Goal: Information Seeking & Learning: Find specific fact

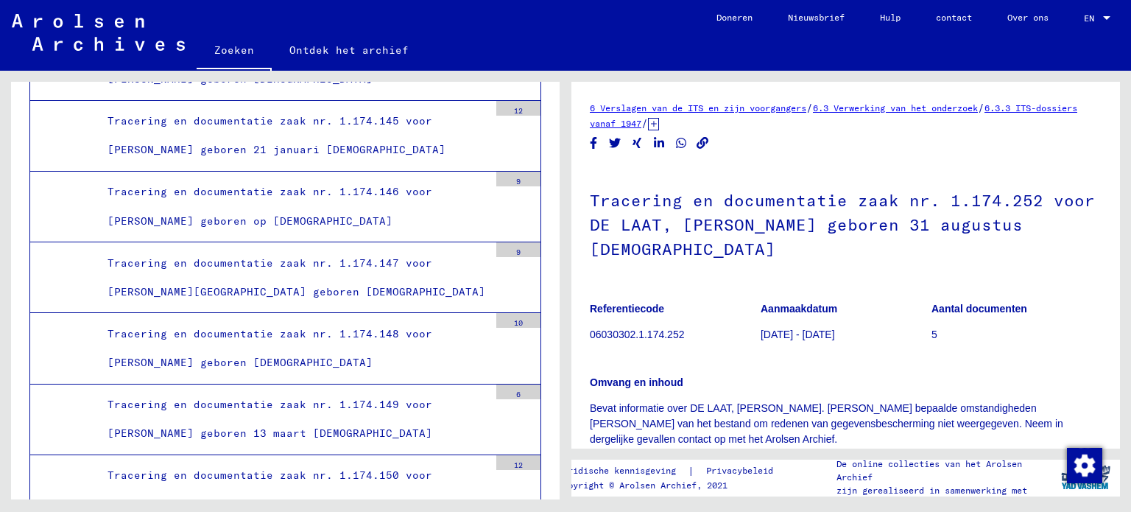
scroll to position [31982, 0]
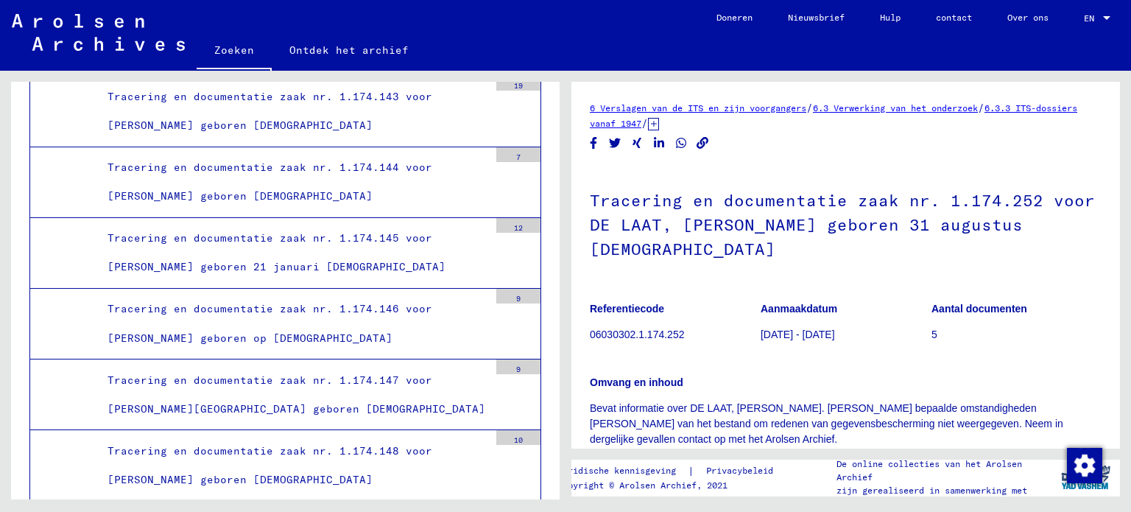
click at [230, 51] on font "Zoeken" at bounding box center [234, 49] width 40 height 13
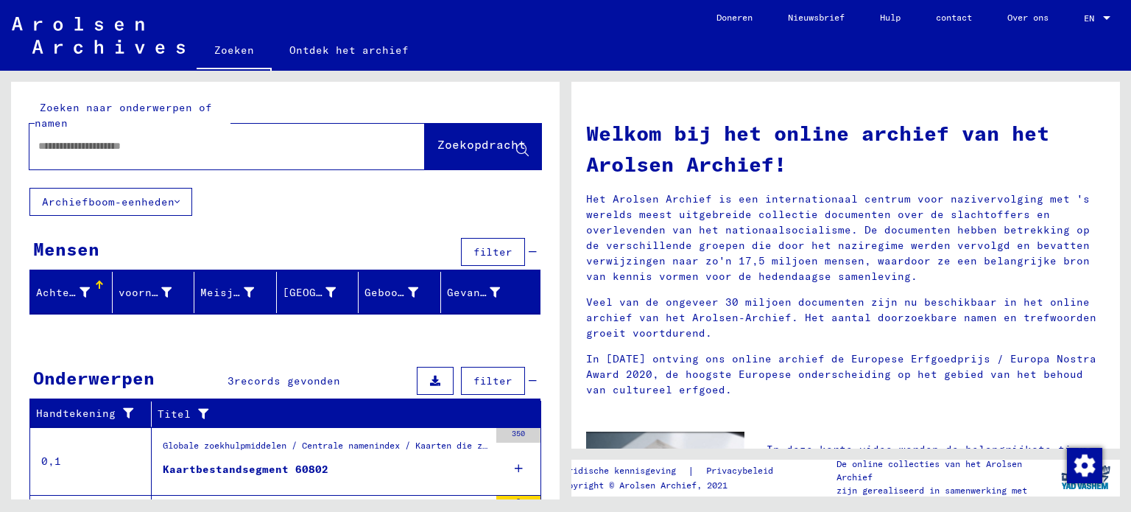
click at [72, 147] on input "text" at bounding box center [209, 145] width 342 height 15
type input "*******"
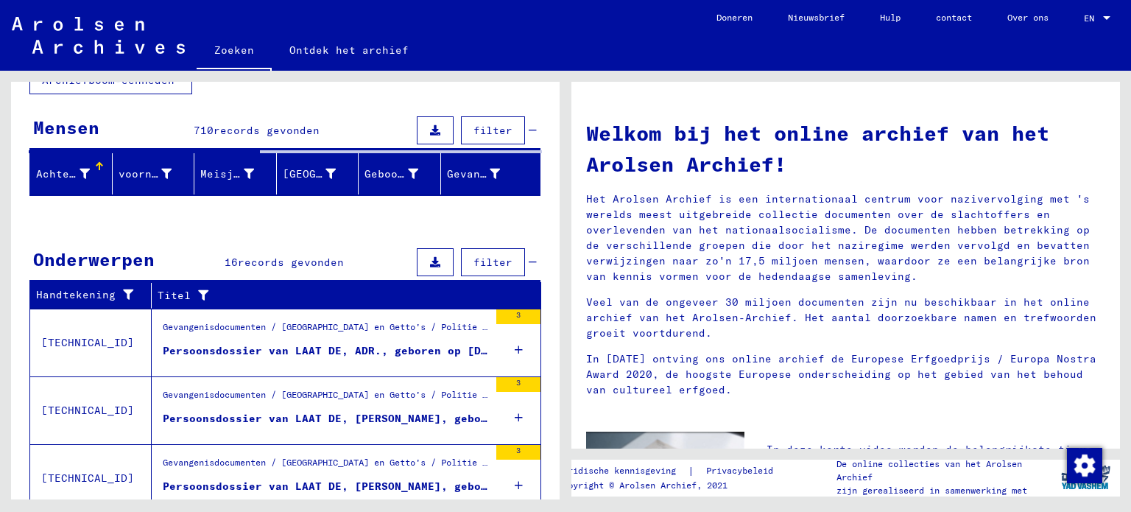
scroll to position [147, 0]
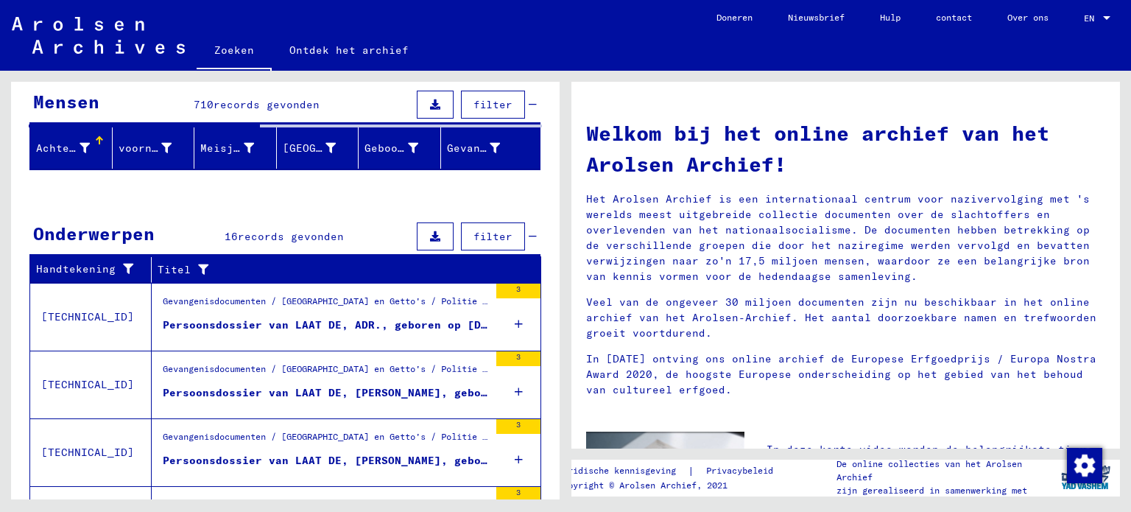
click at [515, 319] on icon at bounding box center [519, 324] width 8 height 52
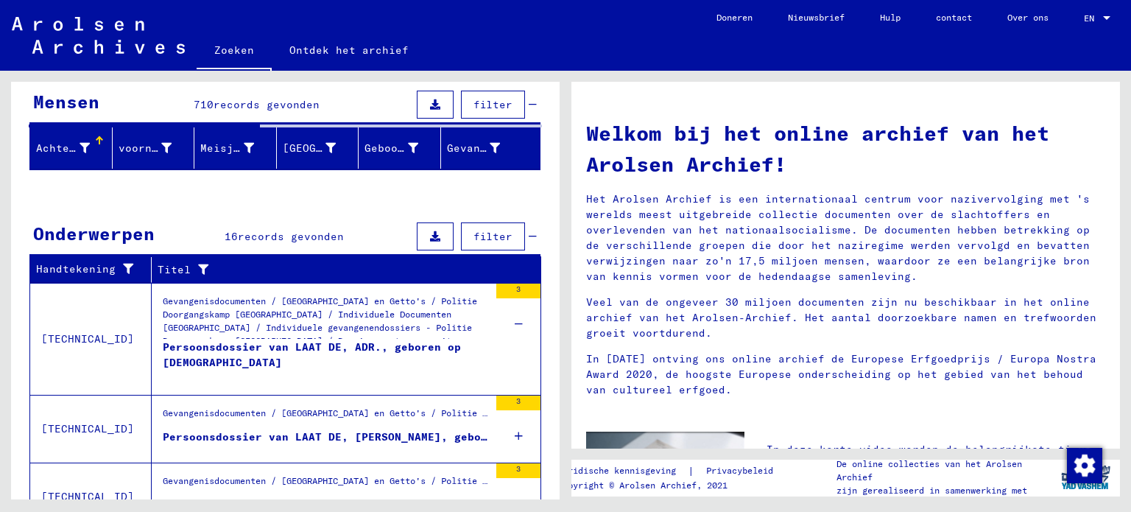
click at [515, 429] on icon at bounding box center [519, 436] width 8 height 52
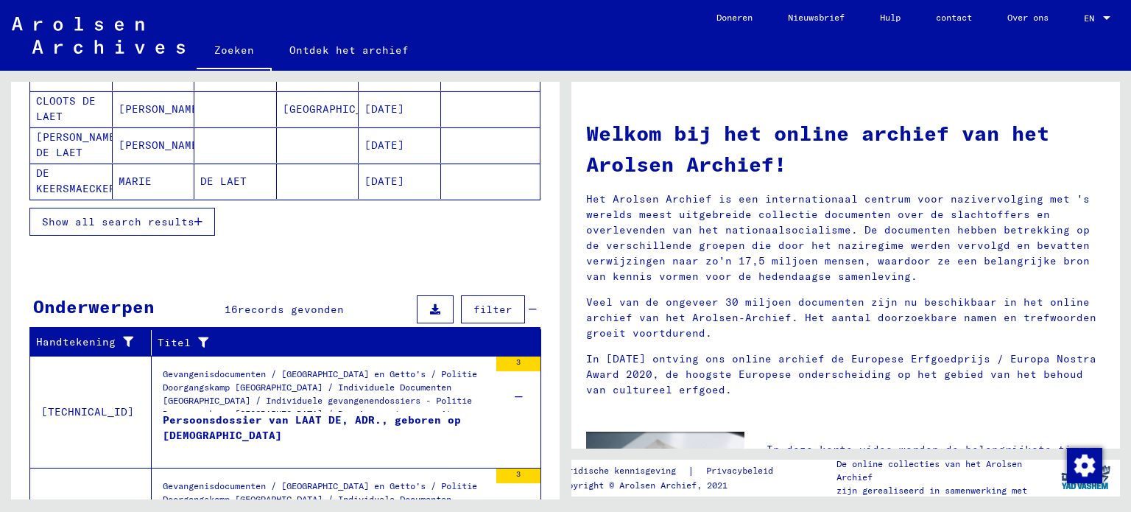
scroll to position [513, 0]
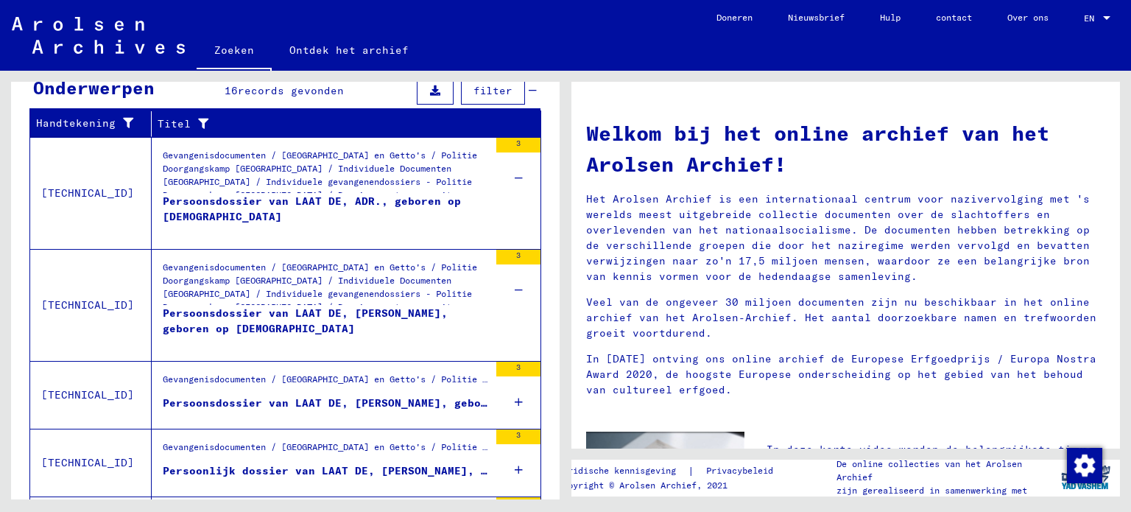
click at [238, 197] on font "Persoonsdossier van LAAT DE, ADR., geboren op [DEMOGRAPHIC_DATA]" at bounding box center [312, 208] width 298 height 29
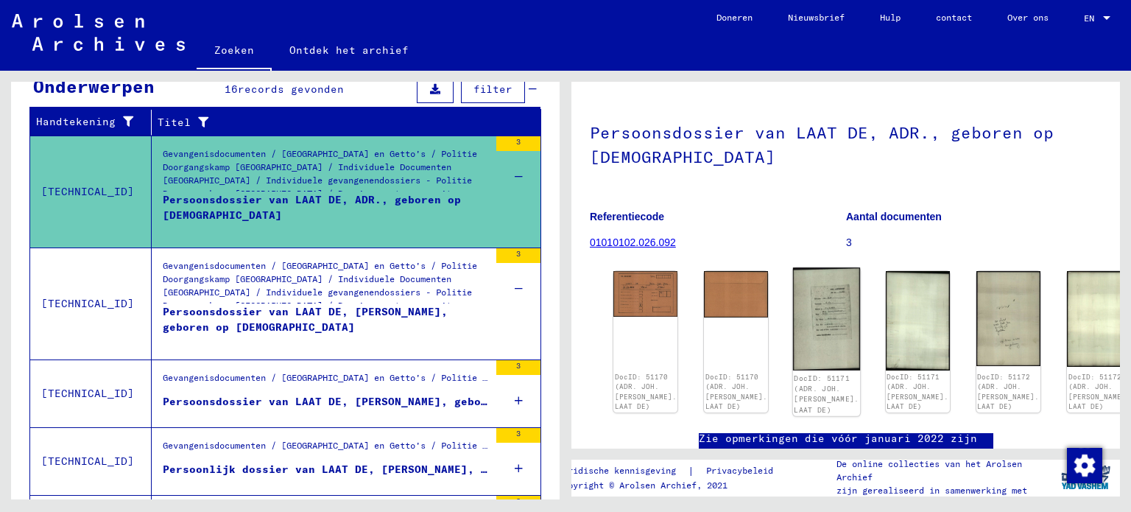
scroll to position [74, 0]
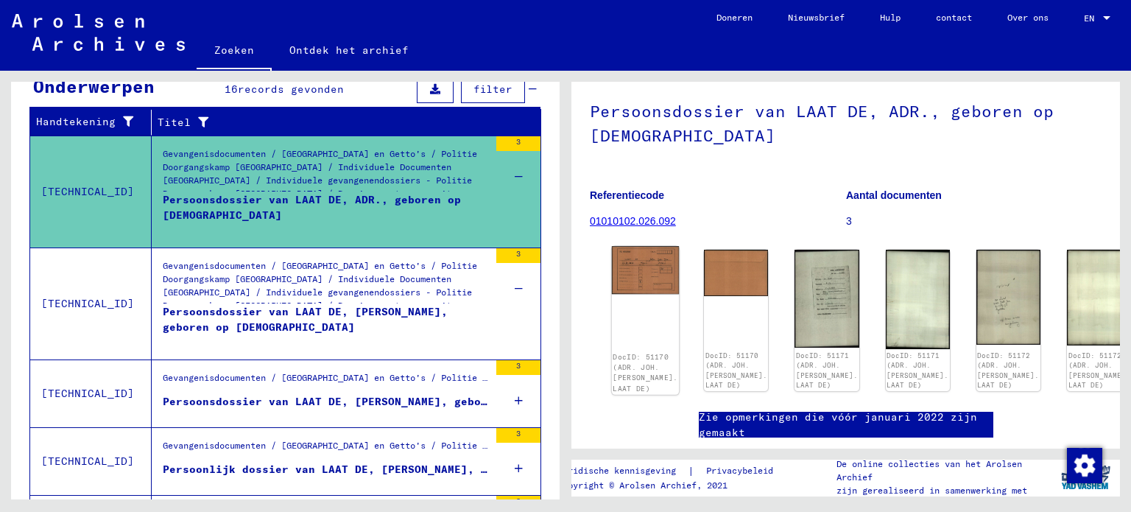
click at [640, 270] on img at bounding box center [646, 270] width 68 height 48
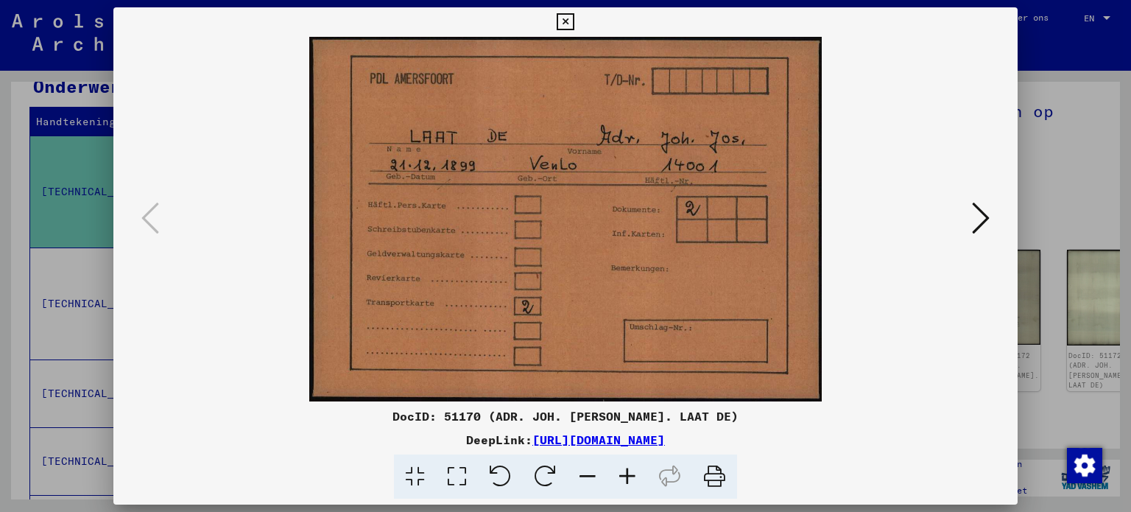
click at [985, 213] on icon at bounding box center [981, 217] width 18 height 35
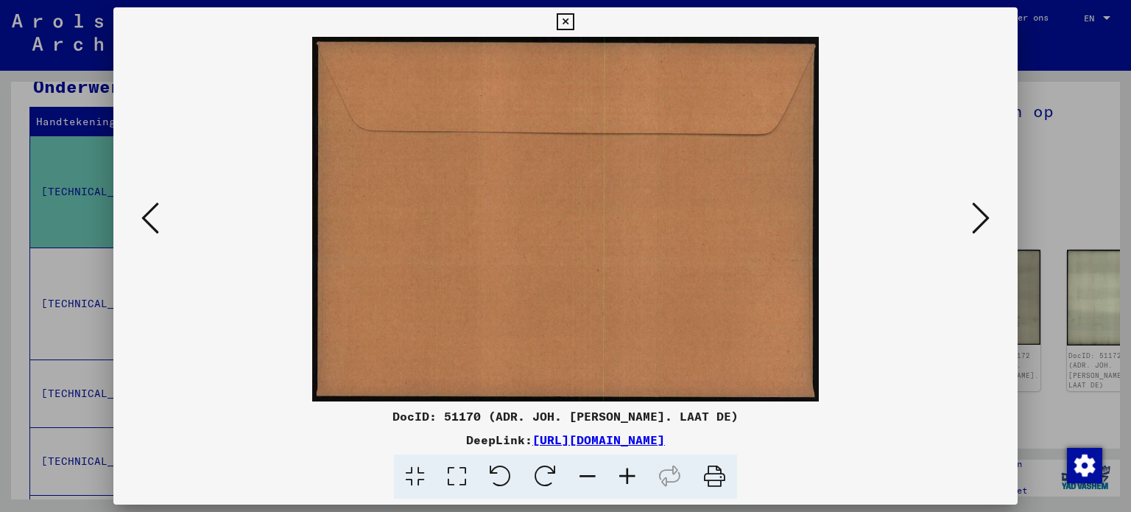
click at [985, 213] on icon at bounding box center [981, 217] width 18 height 35
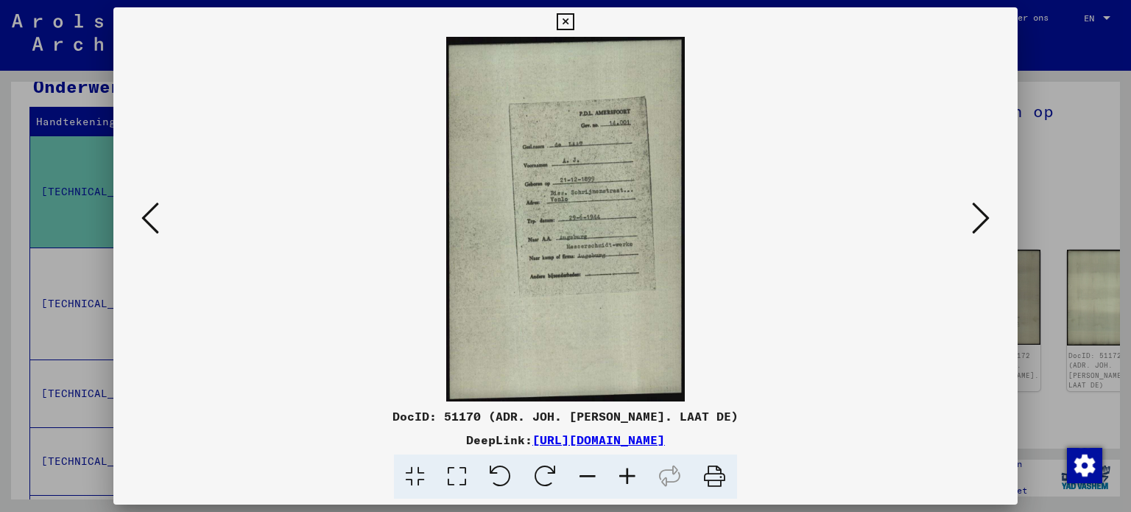
click at [554, 205] on img at bounding box center [565, 219] width 805 height 364
click at [989, 211] on icon at bounding box center [981, 217] width 18 height 35
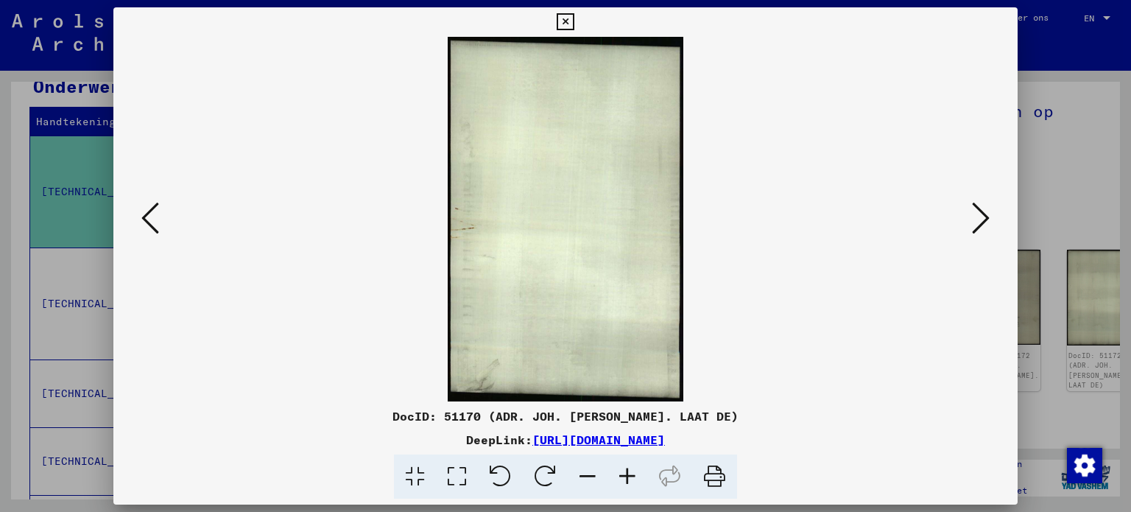
click at [988, 216] on icon at bounding box center [981, 217] width 18 height 35
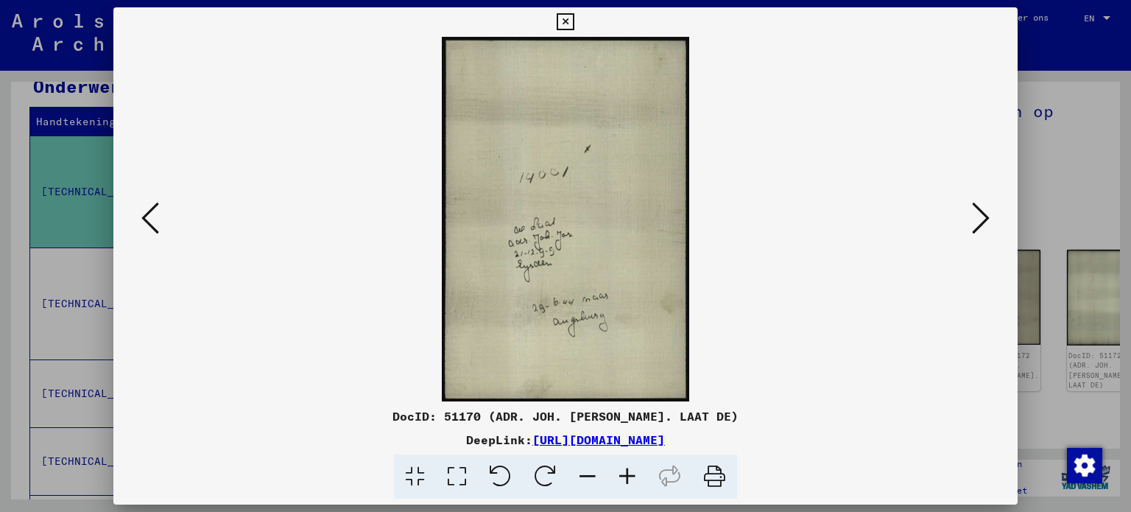
click at [988, 216] on icon at bounding box center [981, 217] width 18 height 35
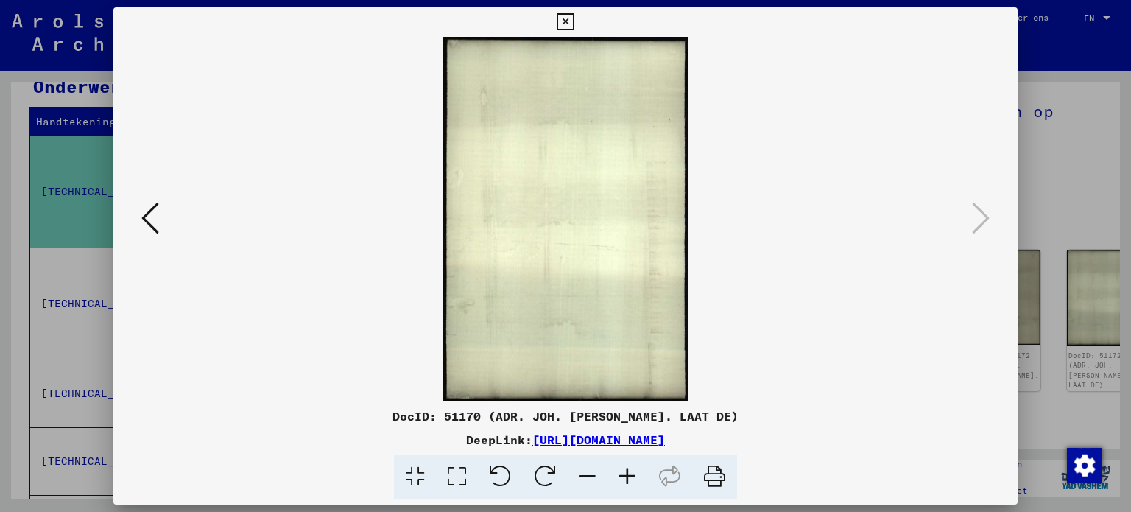
click at [564, 18] on icon at bounding box center [564, 22] width 17 height 18
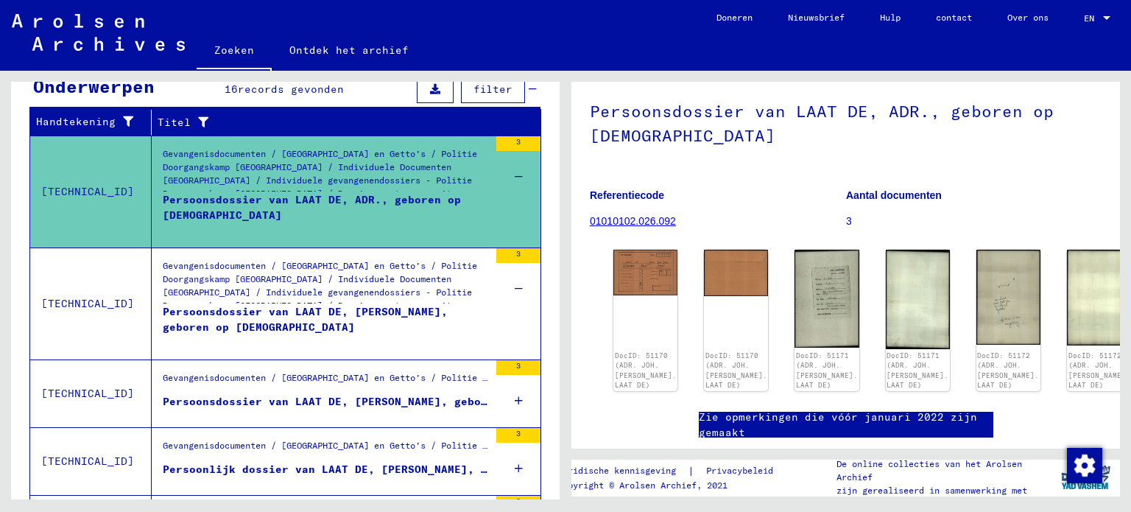
click at [433, 396] on font "Persoonsdossier van LAAT DE, [PERSON_NAME], geboren op 16-mei-1920" at bounding box center [381, 401] width 437 height 13
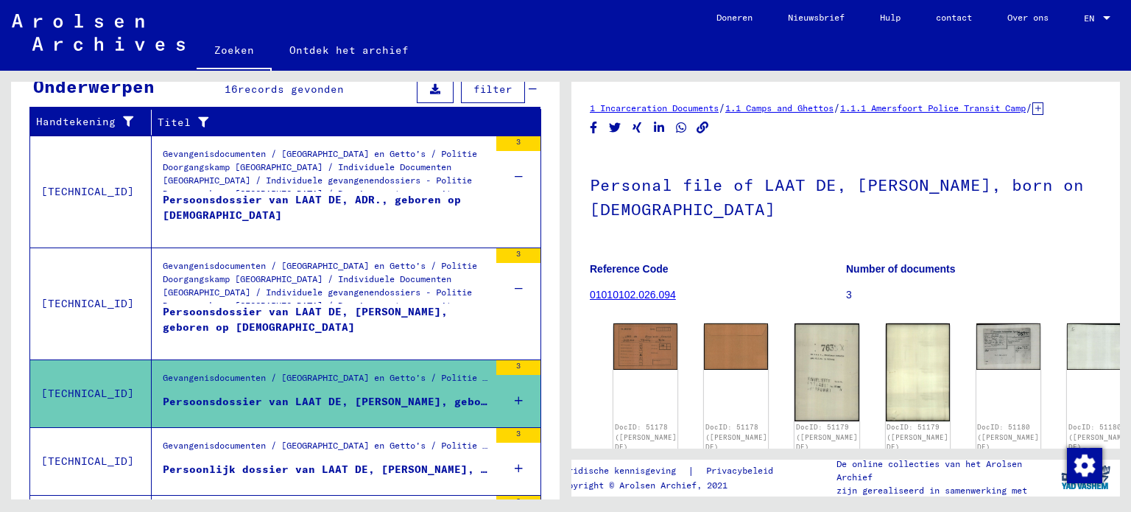
click at [515, 393] on icon at bounding box center [519, 401] width 8 height 52
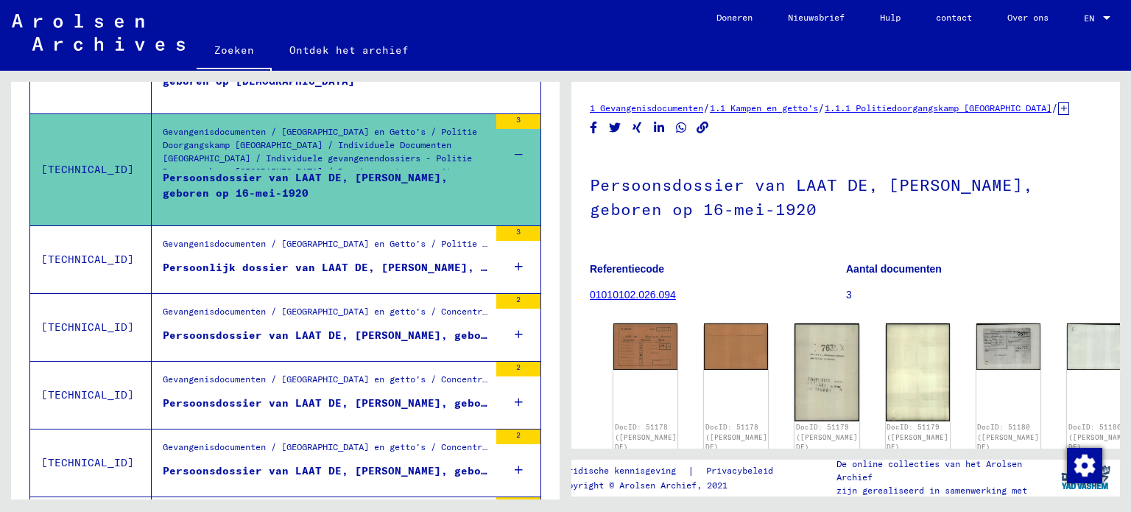
scroll to position [470, 0]
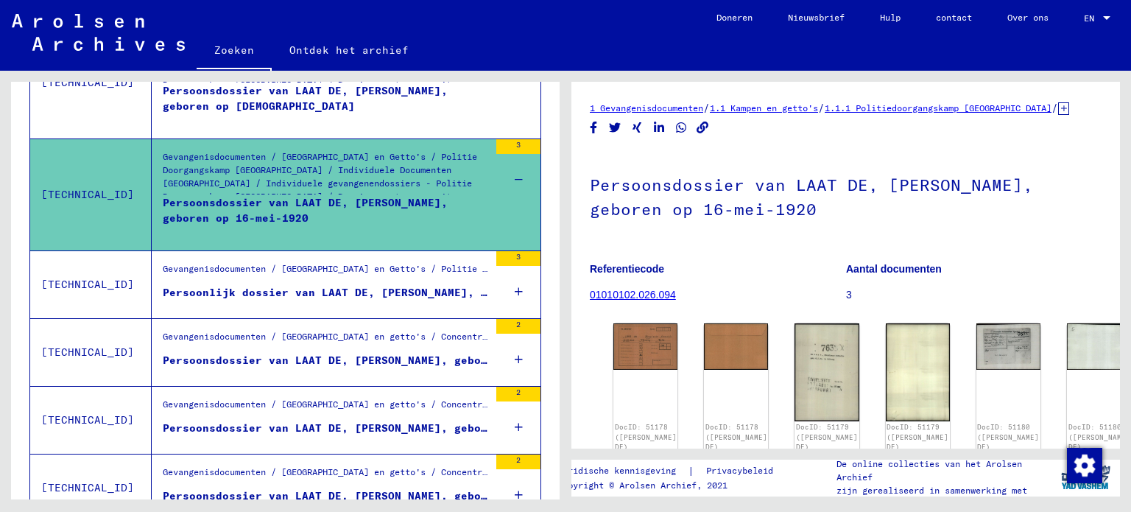
click at [515, 286] on icon at bounding box center [519, 292] width 8 height 52
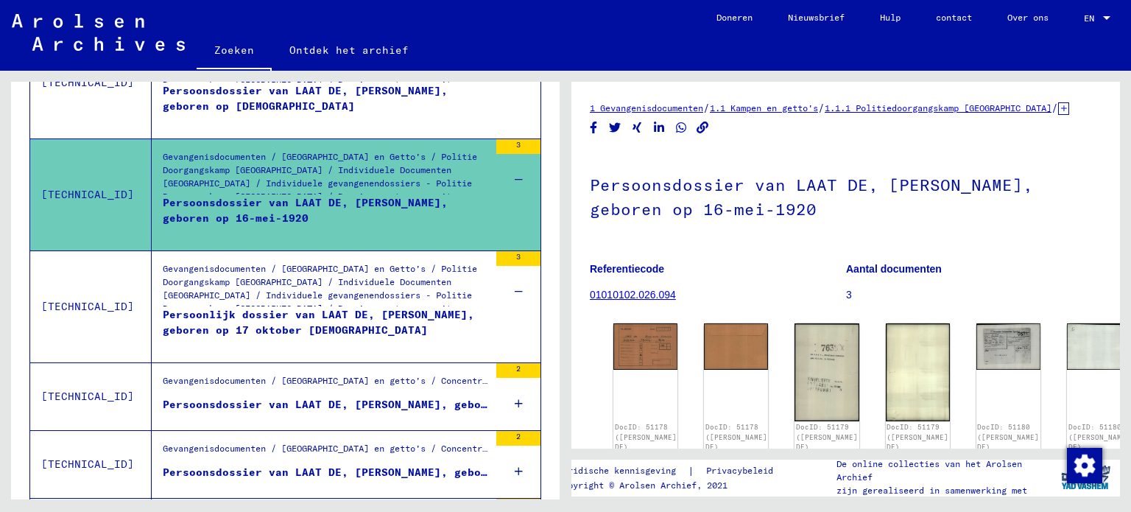
click at [515, 397] on icon at bounding box center [519, 404] width 8 height 52
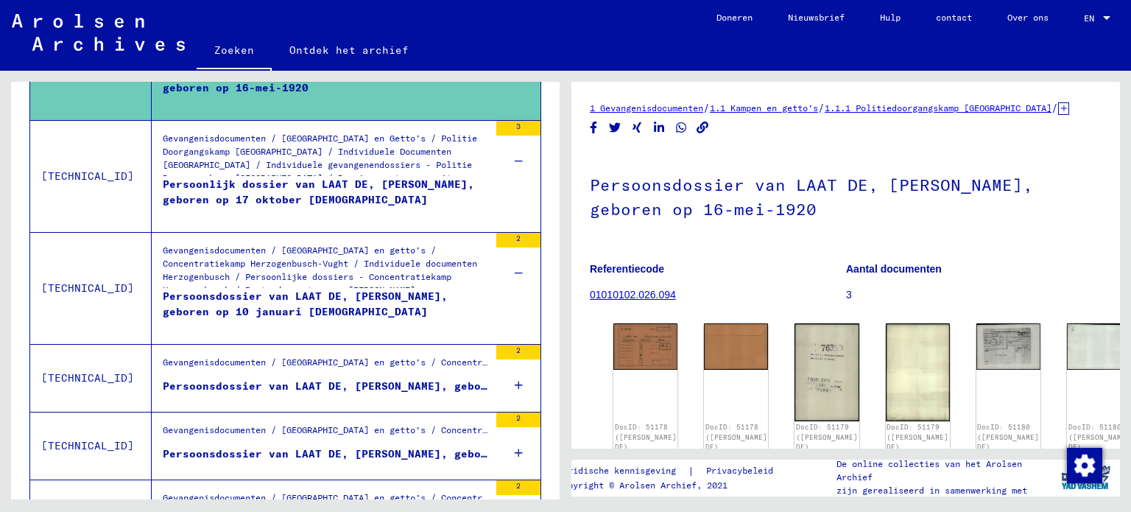
scroll to position [617, 0]
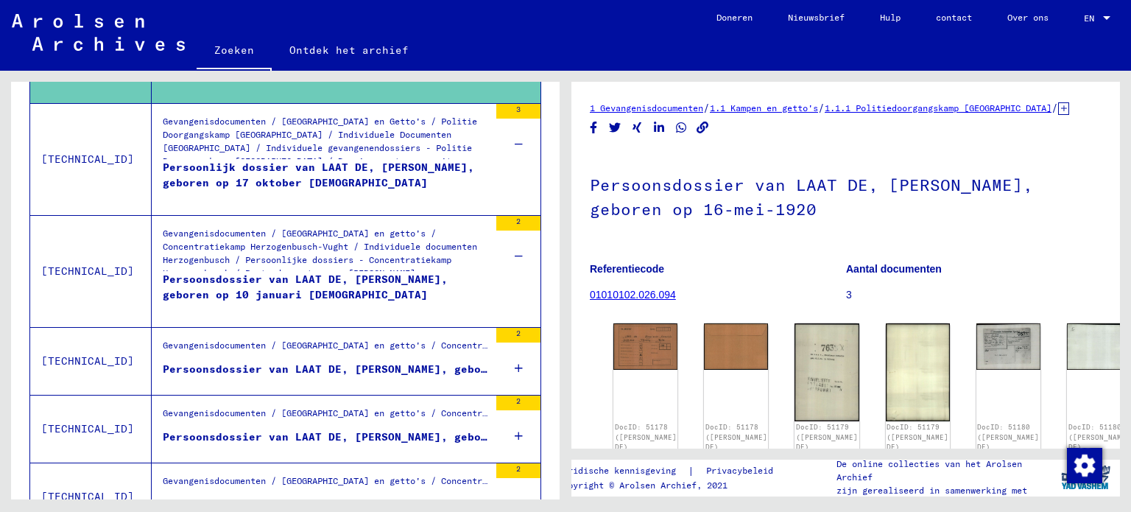
click at [515, 361] on icon at bounding box center [519, 368] width 8 height 52
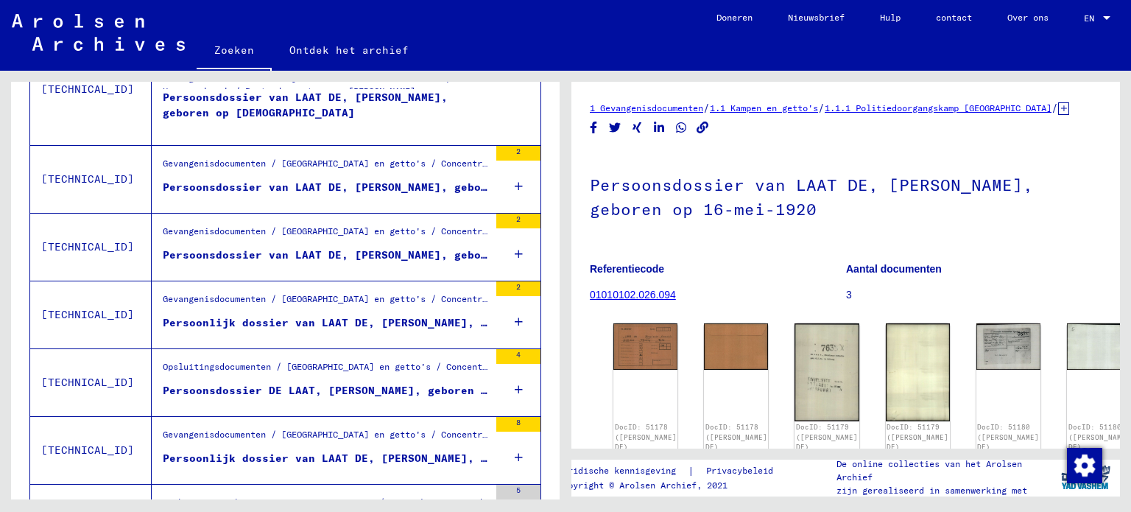
scroll to position [911, 0]
click at [515, 183] on icon at bounding box center [519, 186] width 8 height 52
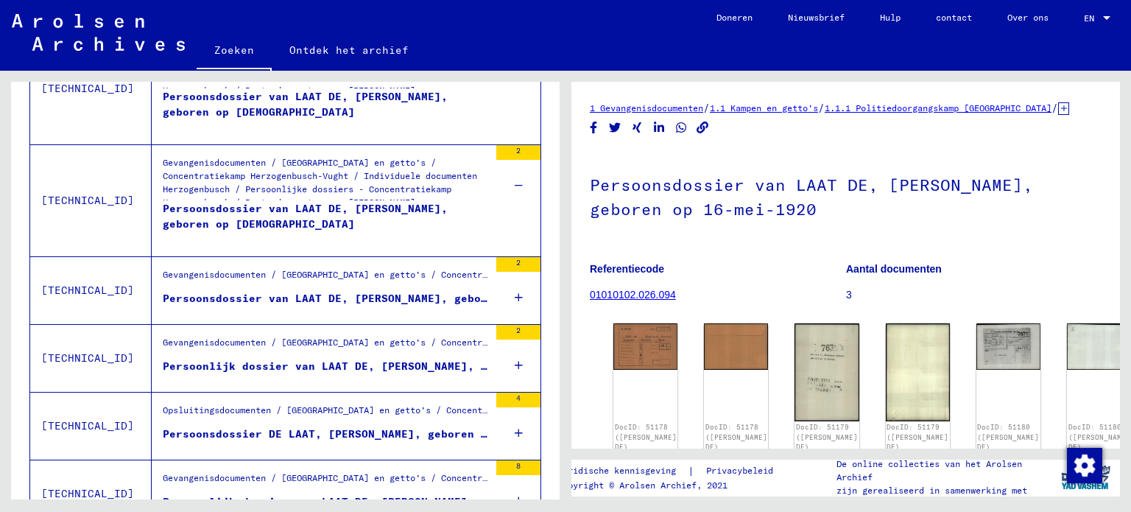
click at [515, 294] on icon at bounding box center [519, 298] width 8 height 52
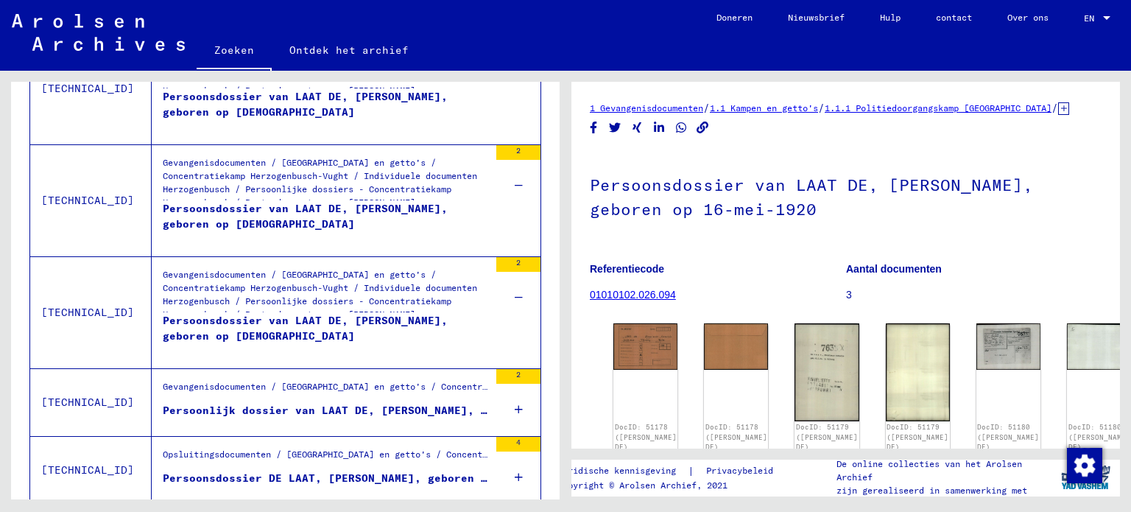
click at [515, 403] on icon at bounding box center [519, 409] width 8 height 52
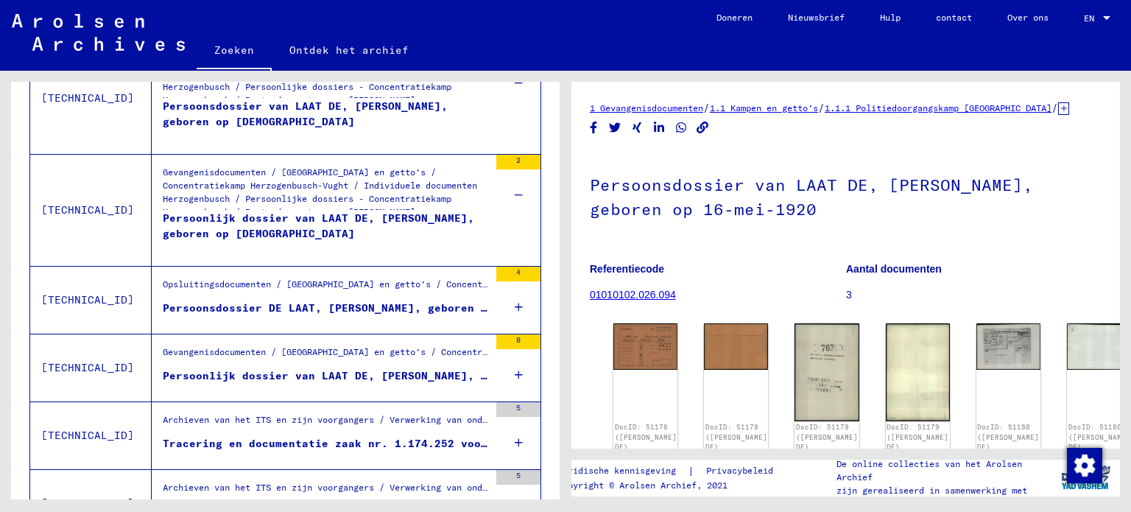
scroll to position [1132, 0]
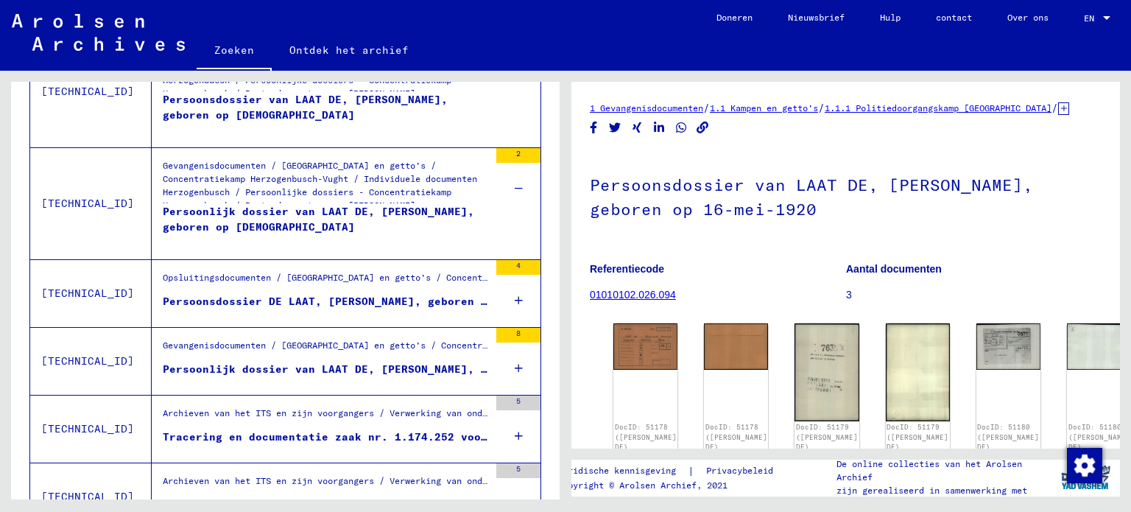
click at [515, 292] on icon at bounding box center [519, 301] width 8 height 52
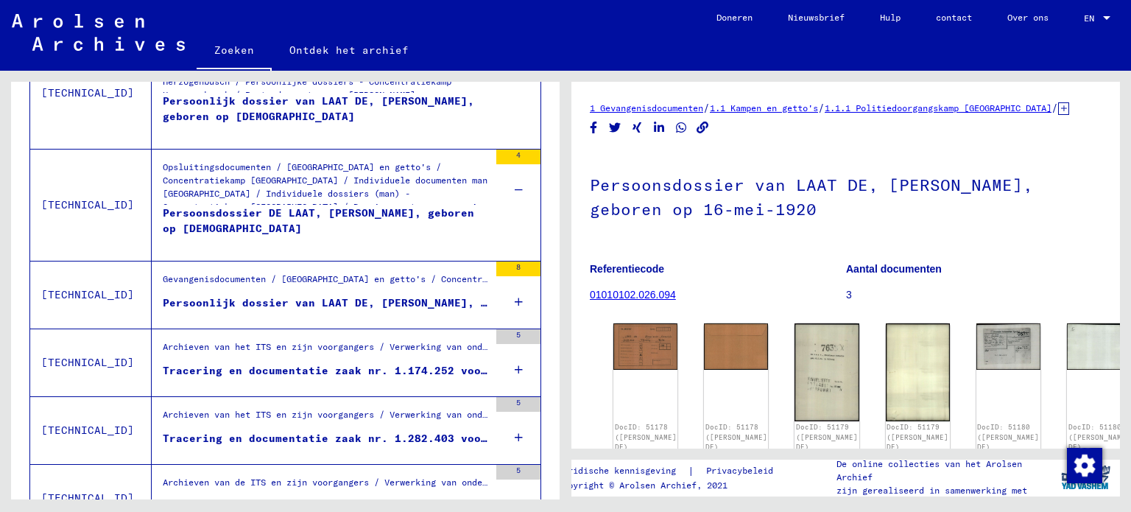
scroll to position [1279, 0]
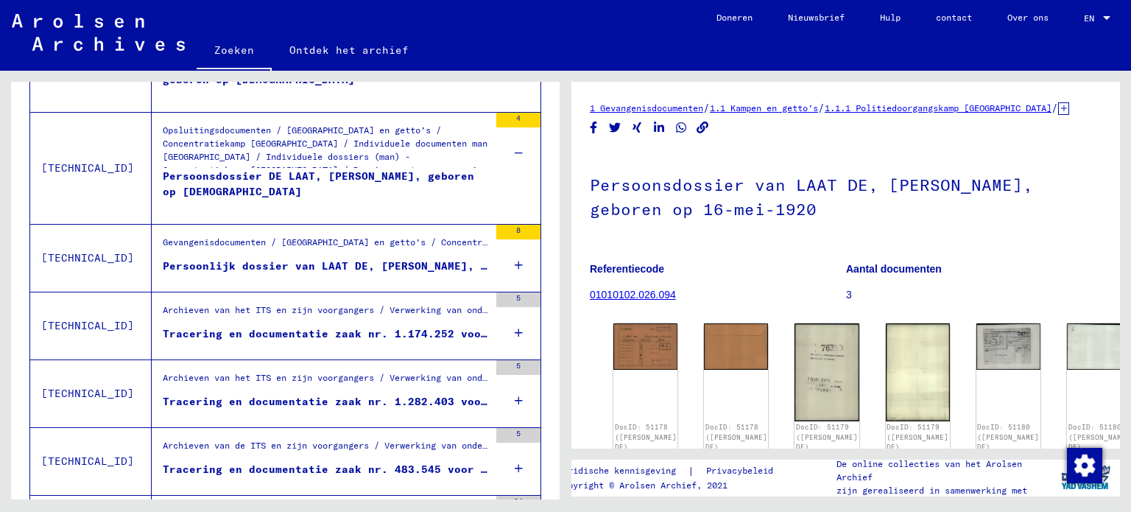
click at [515, 260] on icon at bounding box center [519, 265] width 8 height 52
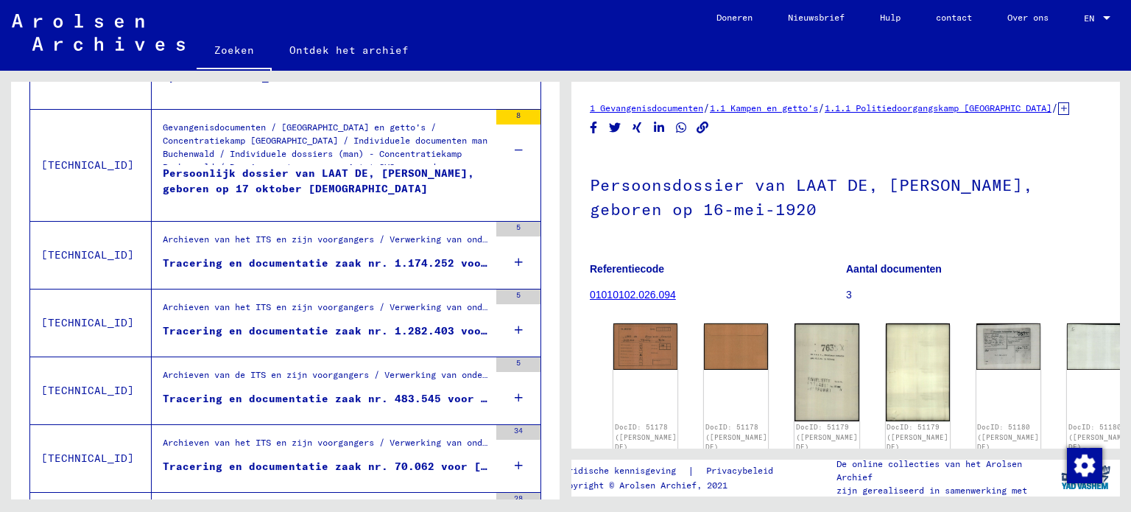
scroll to position [1426, 0]
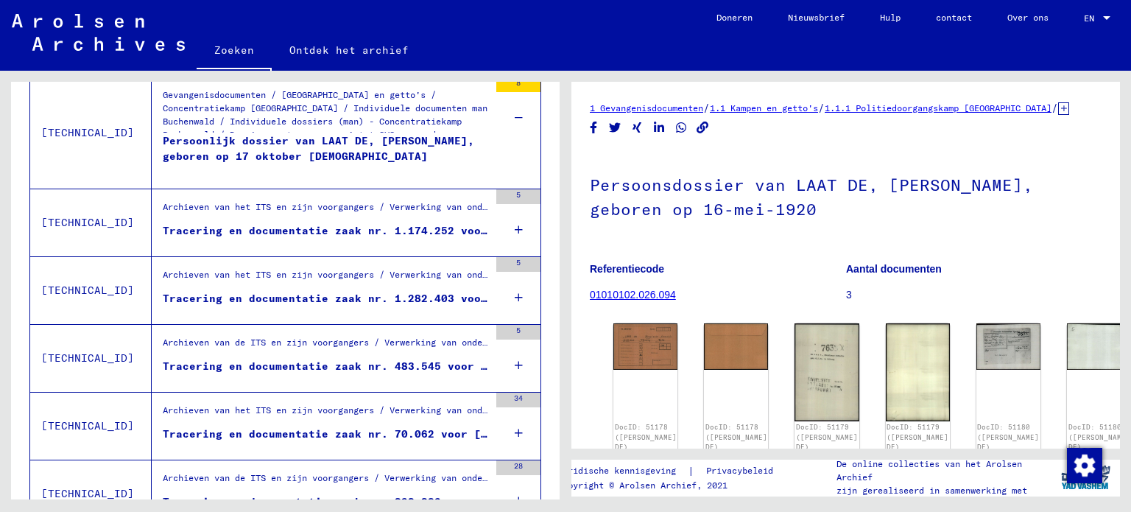
click at [515, 224] on icon at bounding box center [519, 230] width 8 height 52
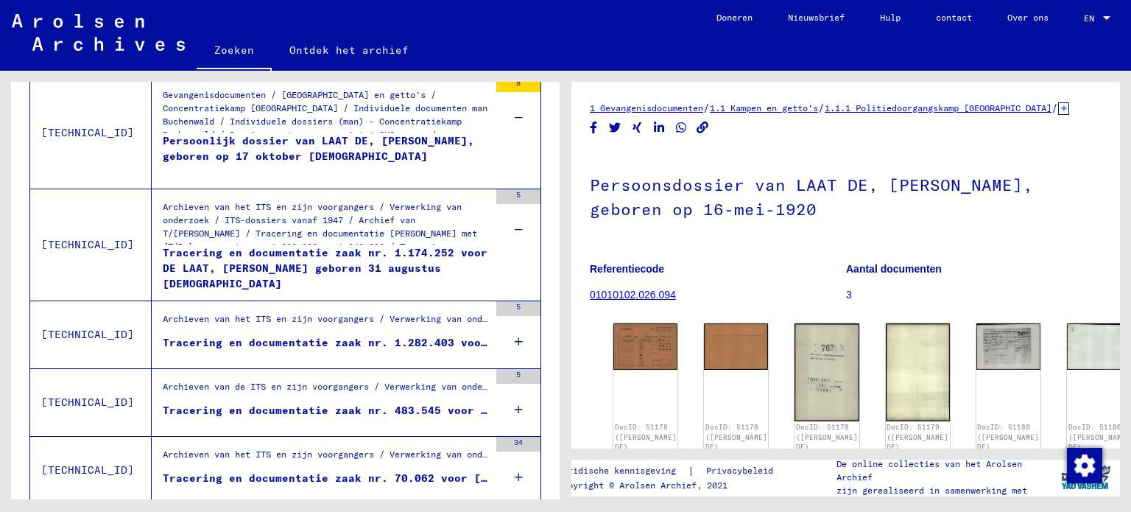
click at [345, 247] on font "Tracering en documentatie zaak nr. 1.174.252 voor DE LAAT, [PERSON_NAME] gebore…" at bounding box center [325, 268] width 325 height 44
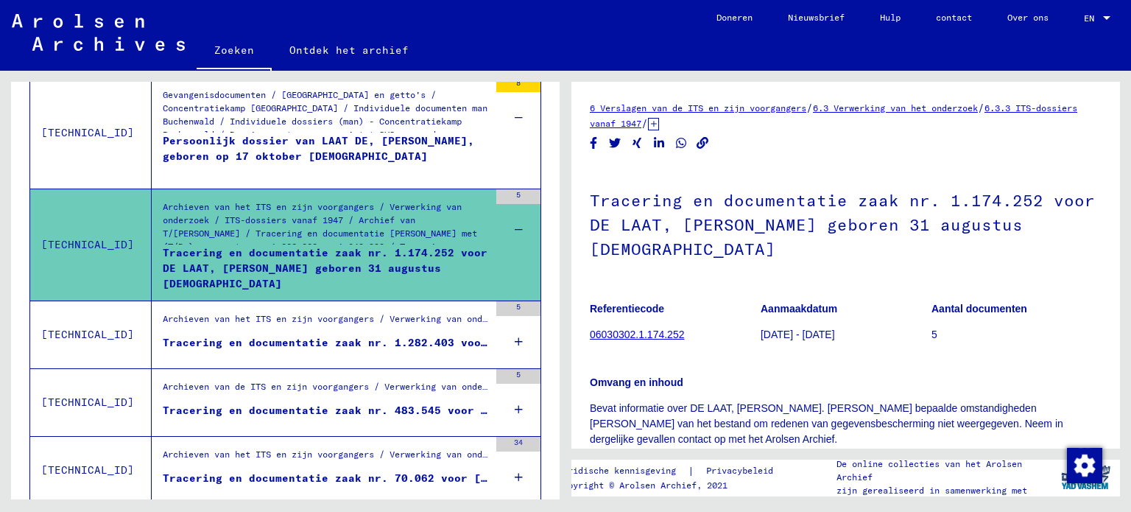
click at [622, 328] on font "06030302.1.174.252" at bounding box center [637, 334] width 94 height 12
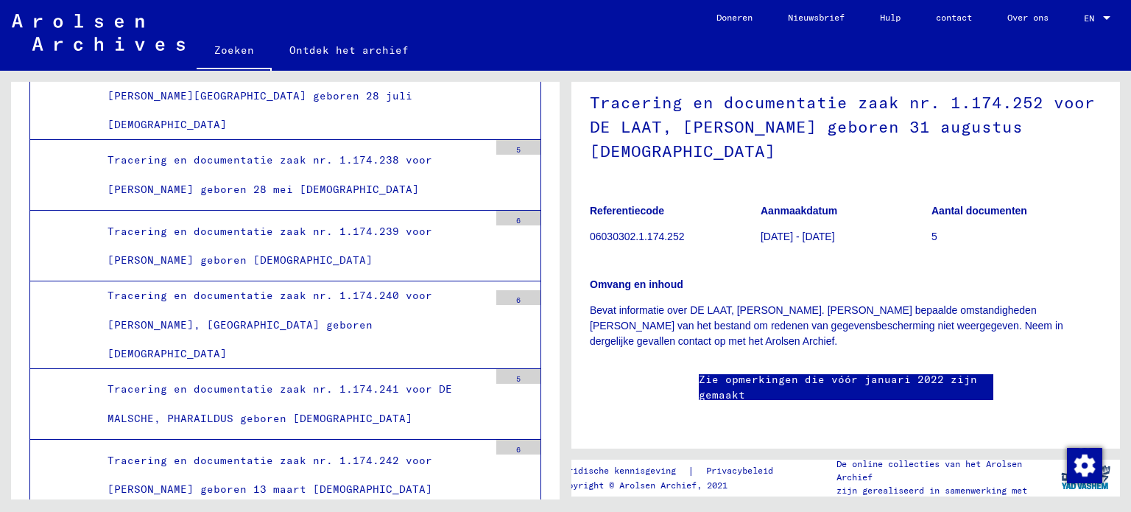
scroll to position [221, 0]
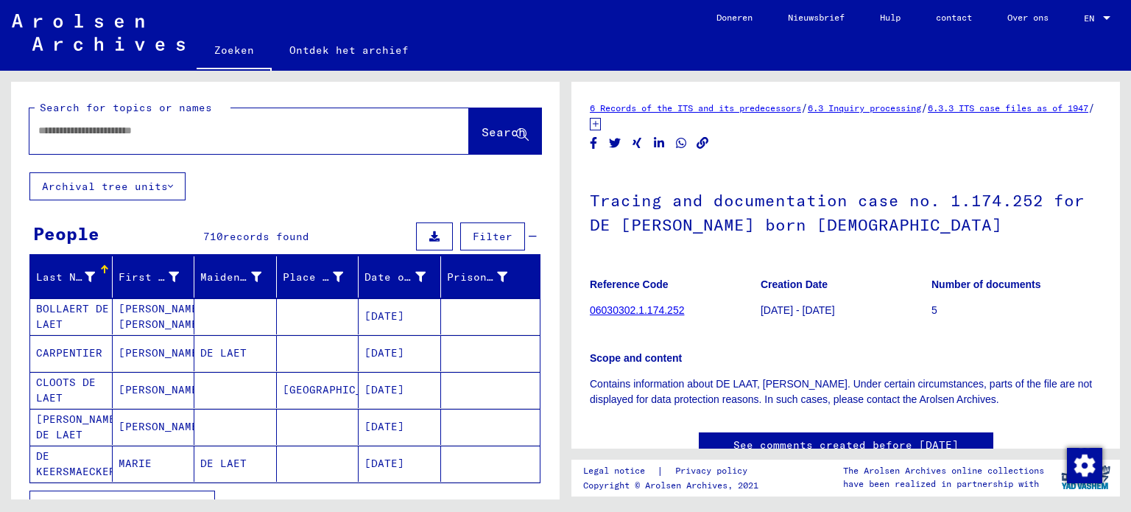
type input "*******"
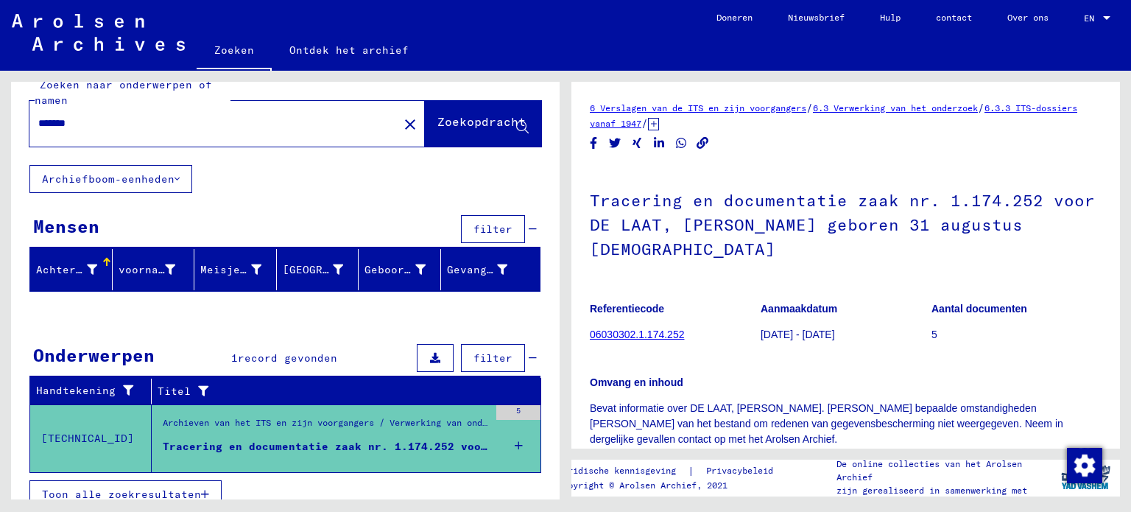
scroll to position [35, 0]
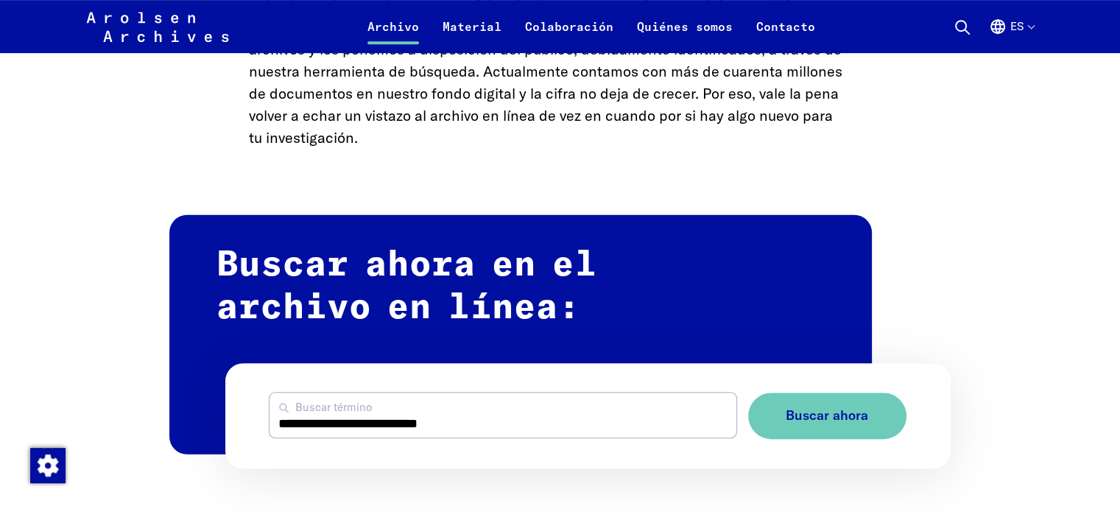
scroll to position [810, 0]
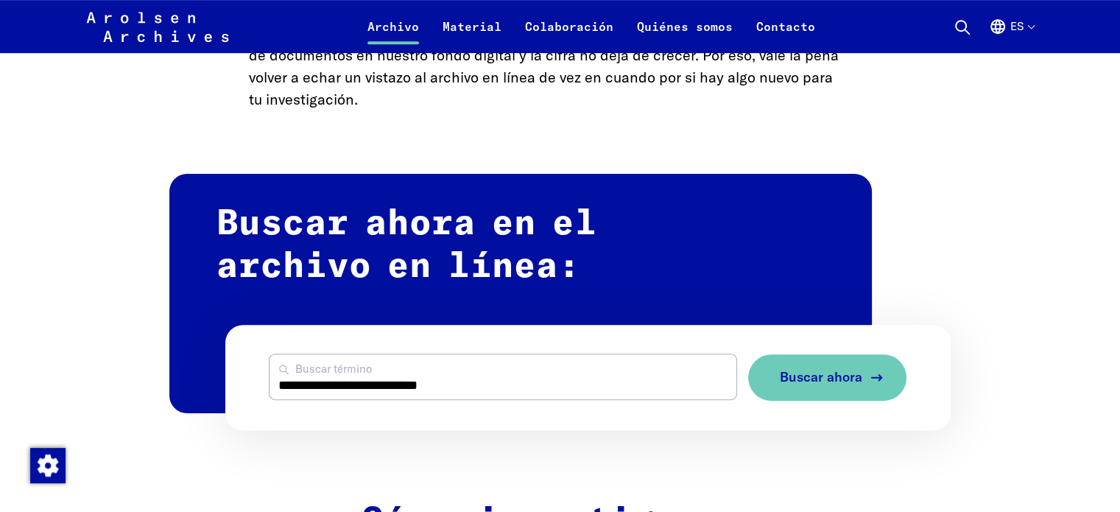
click at [828, 384] on span "Buscar ahora" at bounding box center [820, 377] width 82 height 15
